Goal: Communication & Community: Answer question/provide support

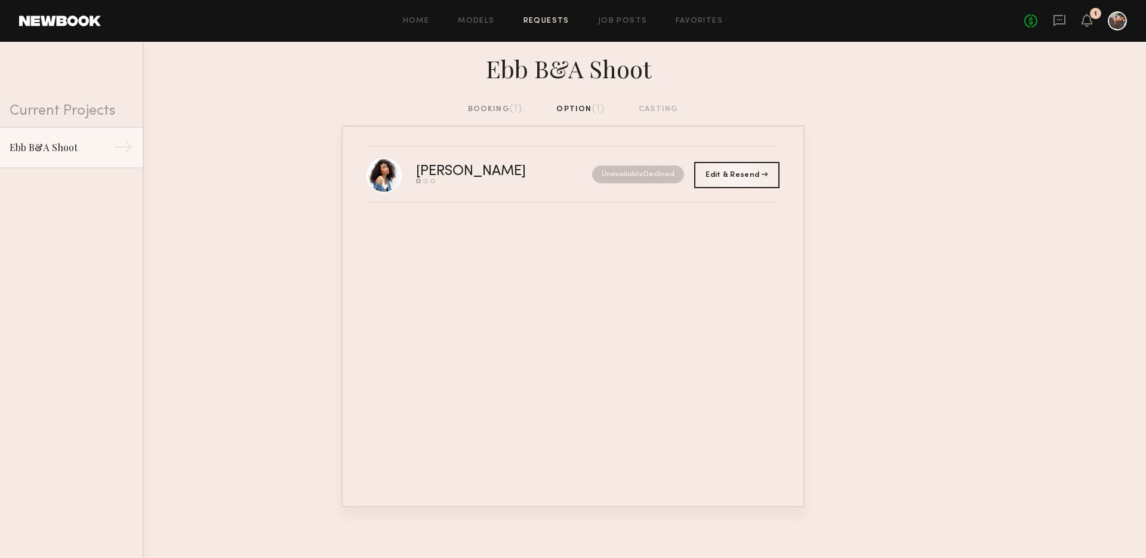
click at [481, 109] on div "booking (1)" at bounding box center [495, 109] width 55 height 13
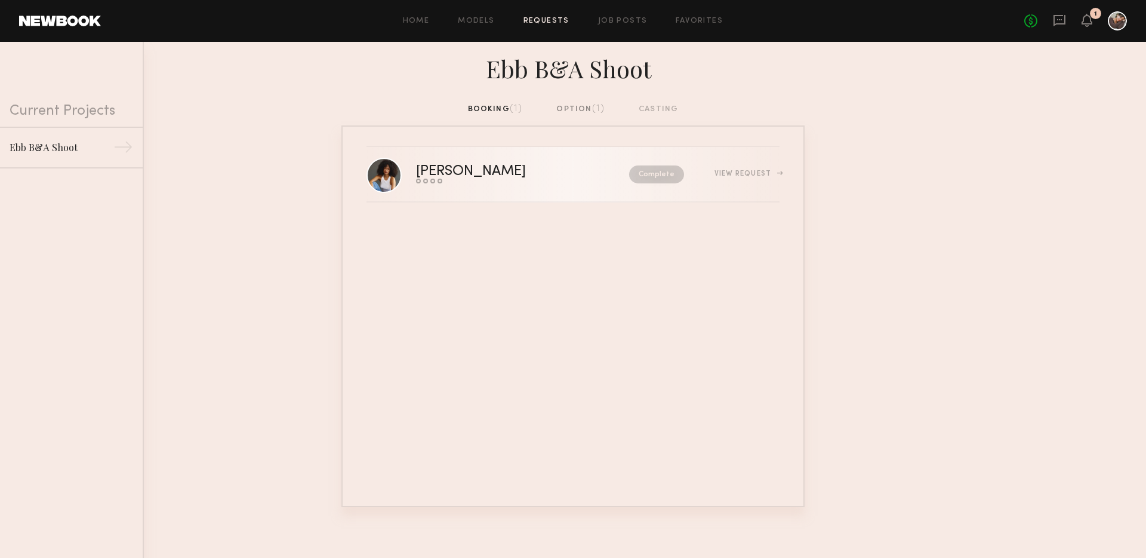
click at [737, 177] on div "View Request" at bounding box center [732, 174] width 96 height 9
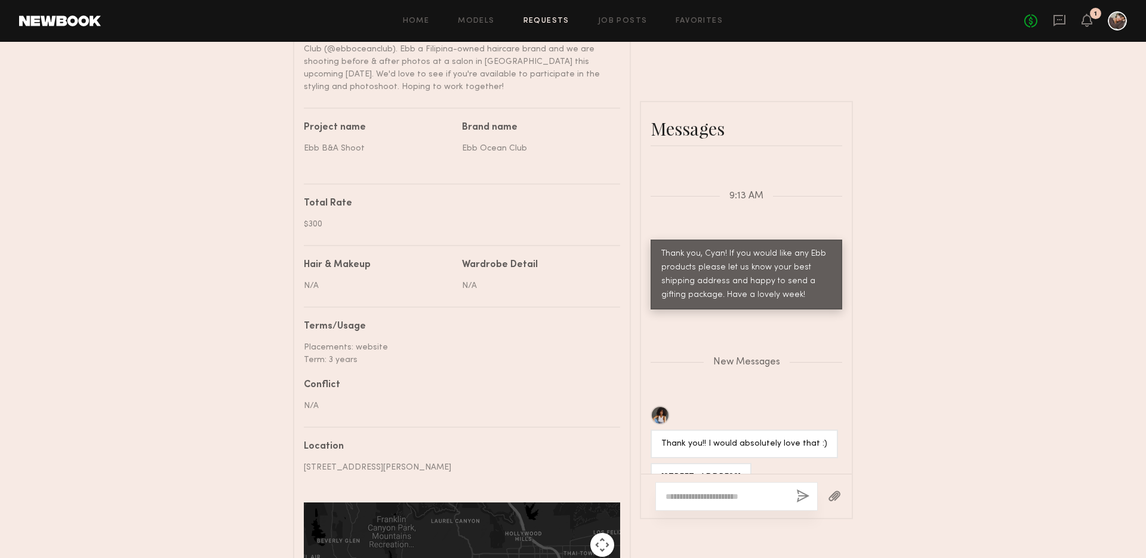
scroll to position [594, 0]
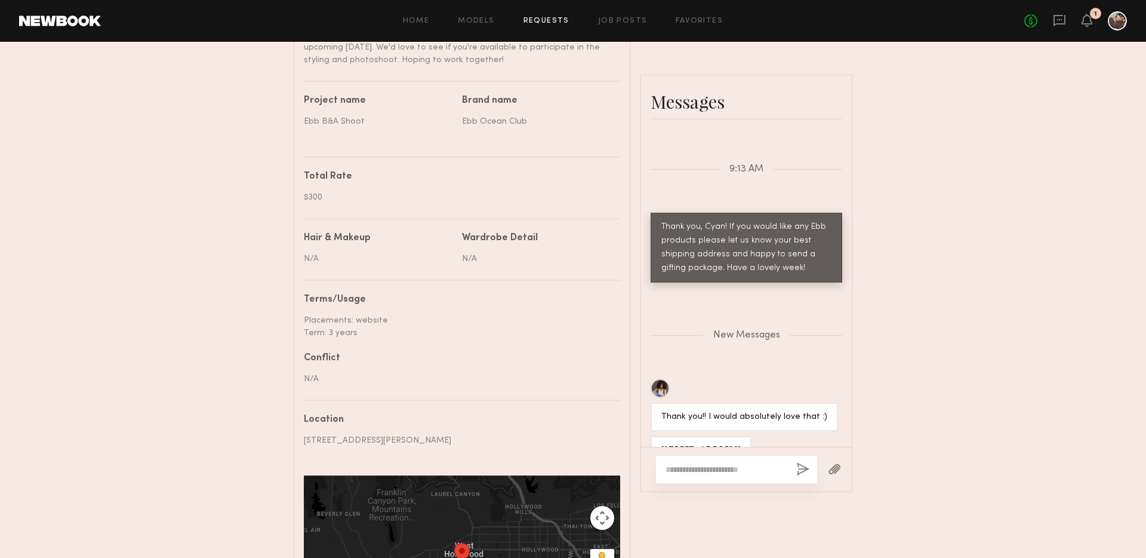
drag, startPoint x: 709, startPoint y: 423, endPoint x: 660, endPoint y: 405, distance: 52.1
click at [660, 436] on div "[STREET_ADDRESS]" at bounding box center [701, 450] width 101 height 29
copy div "[STREET_ADDRESS]"
click at [740, 460] on div at bounding box center [736, 469] width 162 height 29
click at [738, 464] on textarea at bounding box center [726, 469] width 121 height 12
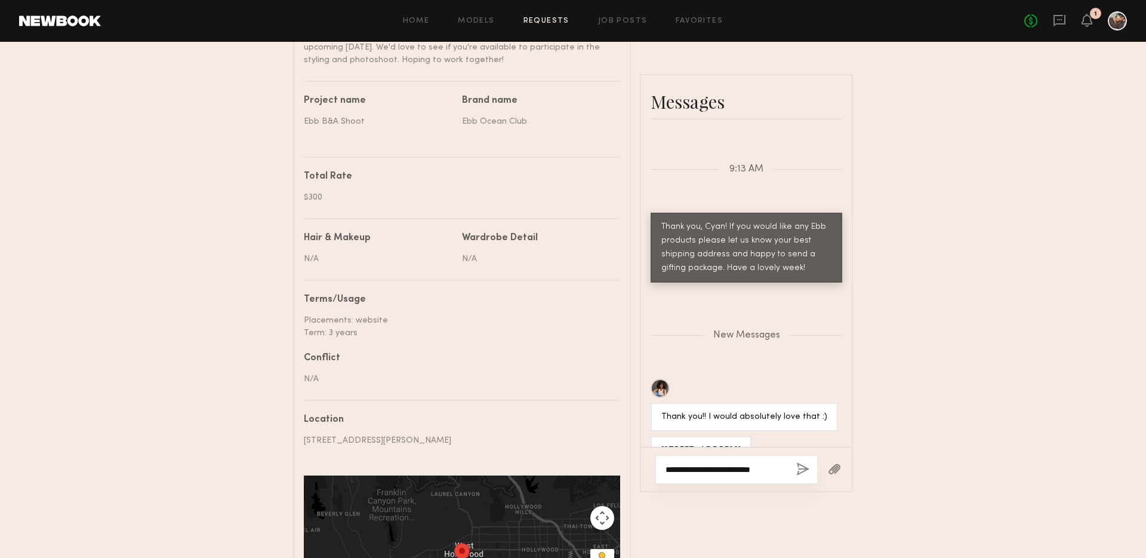
type textarea "**********"
click at [805, 470] on button "button" at bounding box center [802, 469] width 13 height 15
